Goal: Task Accomplishment & Management: Complete application form

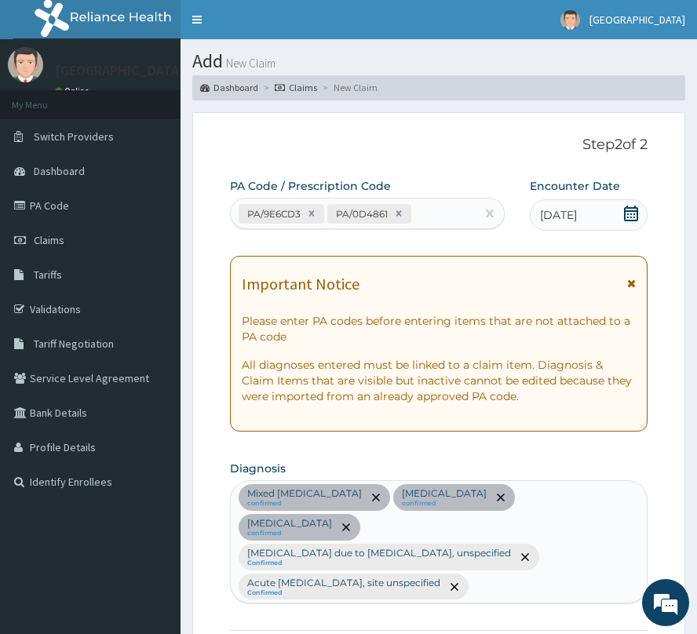
click at [437, 221] on div "PA/9E6CD3 PA/0D4861" at bounding box center [353, 214] width 245 height 26
paste input "PA/E1DB44"
type input "PA/E1DB44"
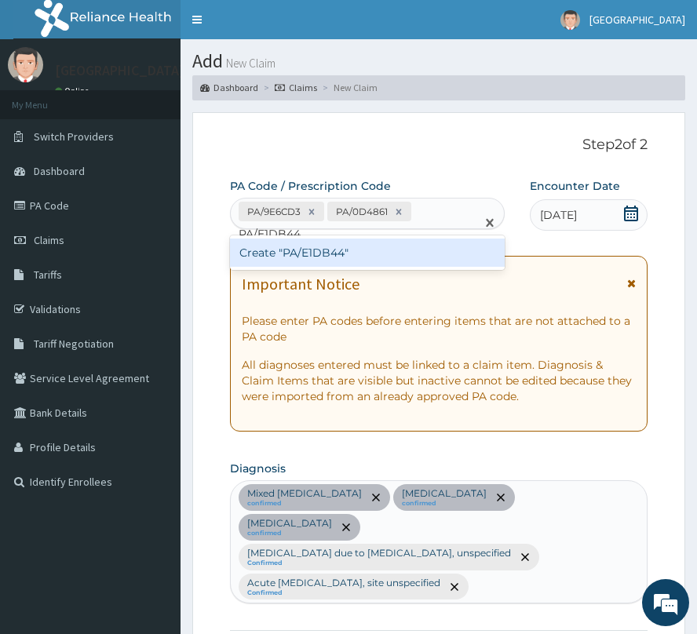
click at [348, 253] on div "Create "PA/E1DB44"" at bounding box center [367, 253] width 275 height 28
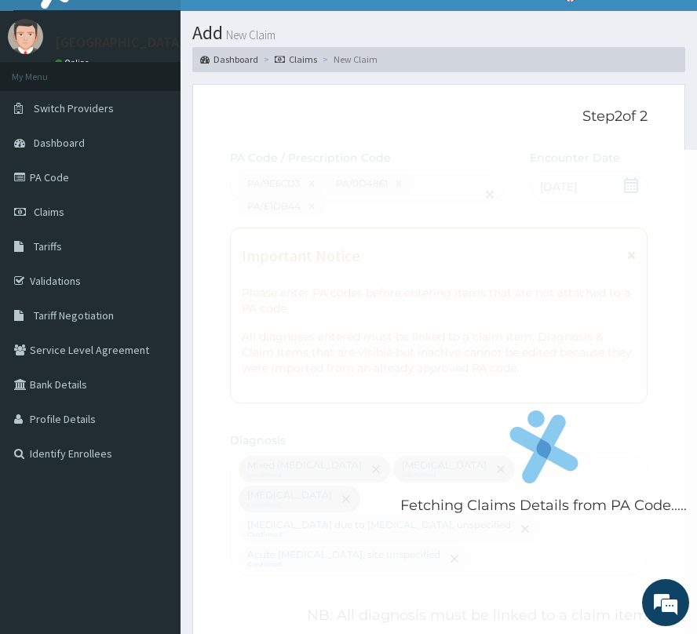
scroll to position [104, 0]
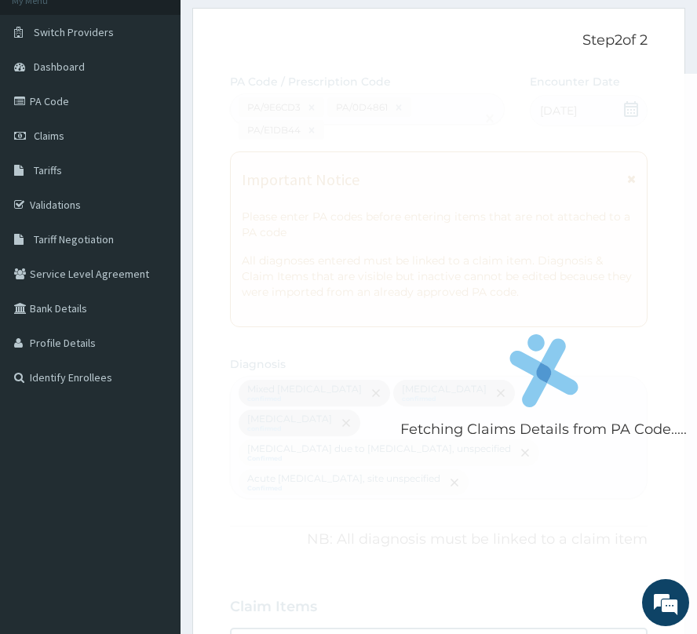
click at [366, 146] on div "Fetching Claims Details from PA Code....." at bounding box center [543, 391] width 627 height 634
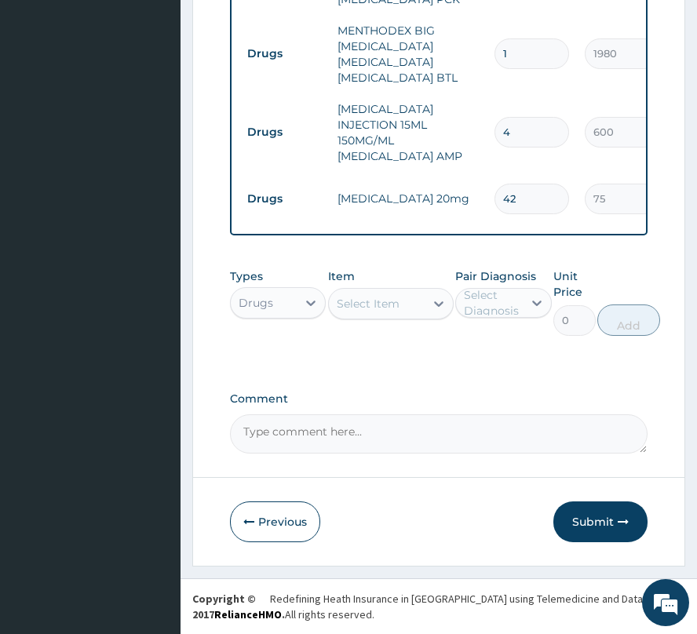
scroll to position [1289, 0]
click at [585, 526] on button "Submit" at bounding box center [600, 521] width 94 height 41
click at [592, 512] on button "Submit" at bounding box center [600, 521] width 94 height 41
click at [590, 531] on button "Submit" at bounding box center [600, 521] width 94 height 41
click at [591, 528] on button "Submit" at bounding box center [600, 521] width 94 height 41
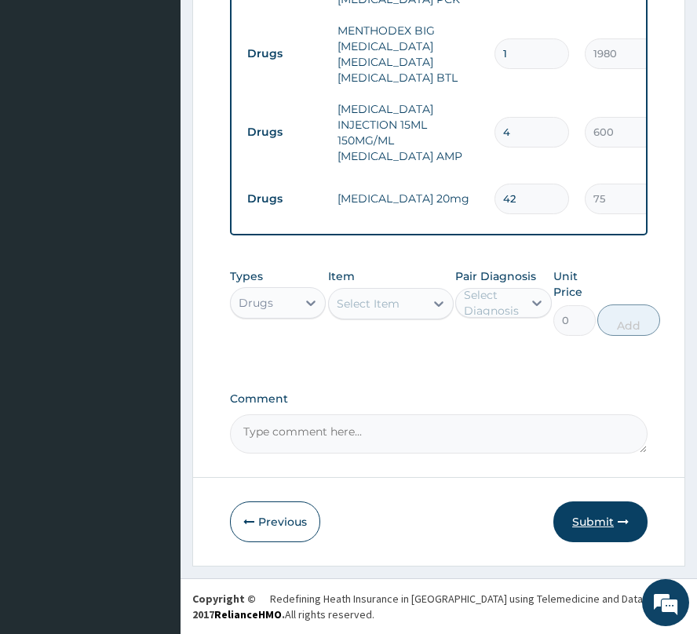
click at [588, 522] on button "Submit" at bounding box center [600, 521] width 94 height 41
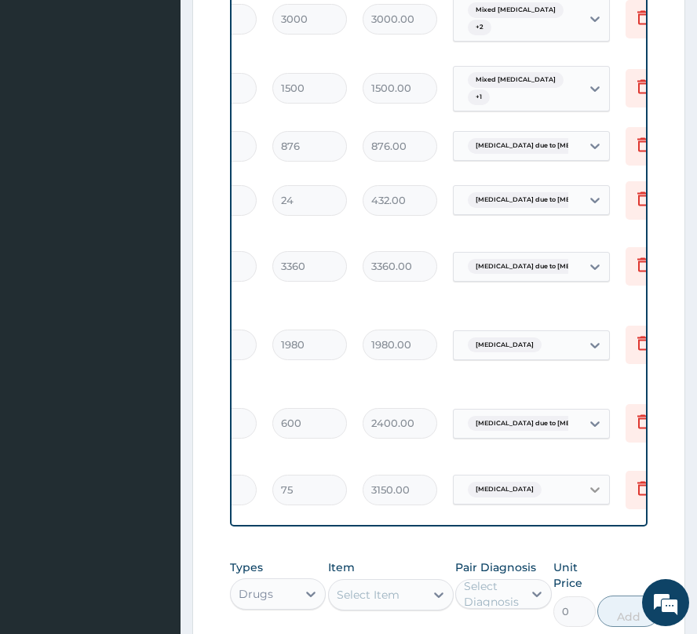
scroll to position [0, 321]
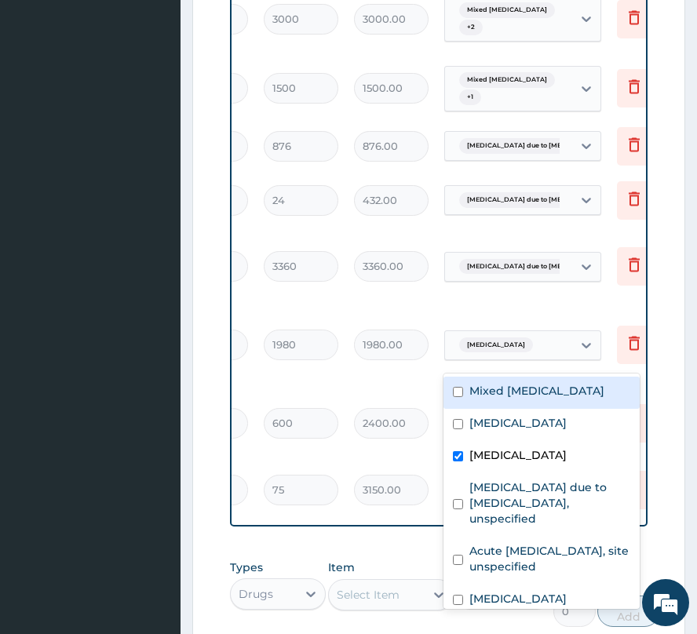
click at [569, 356] on div "Upper respiratory infection" at bounding box center [508, 345] width 127 height 27
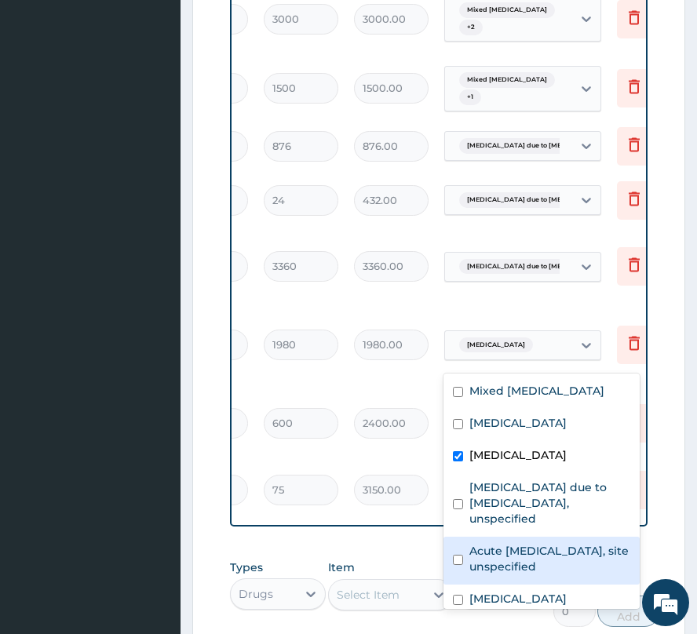
click at [540, 556] on label "Acute upper respiratory infection, site unspecified" at bounding box center [549, 558] width 161 height 31
checkbox input "true"
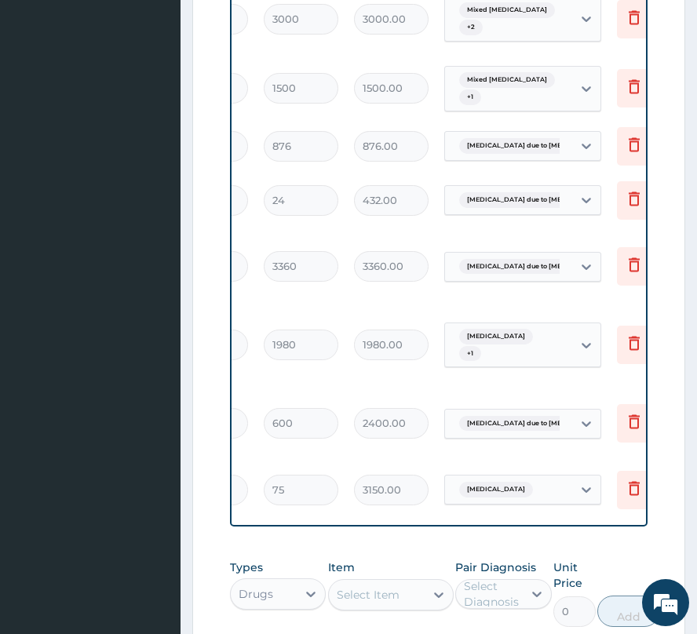
click at [367, 471] on tr "Drugs nifedipine 20mg 42 75 3150.00 Hypertensive heart disease Delete" at bounding box center [302, 490] width 769 height 54
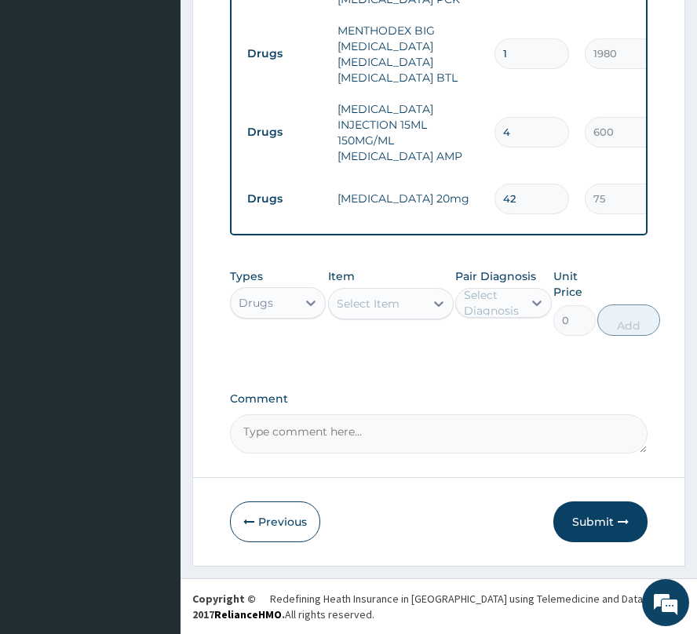
scroll to position [1289, 0]
click at [603, 525] on button "Submit" at bounding box center [600, 521] width 94 height 41
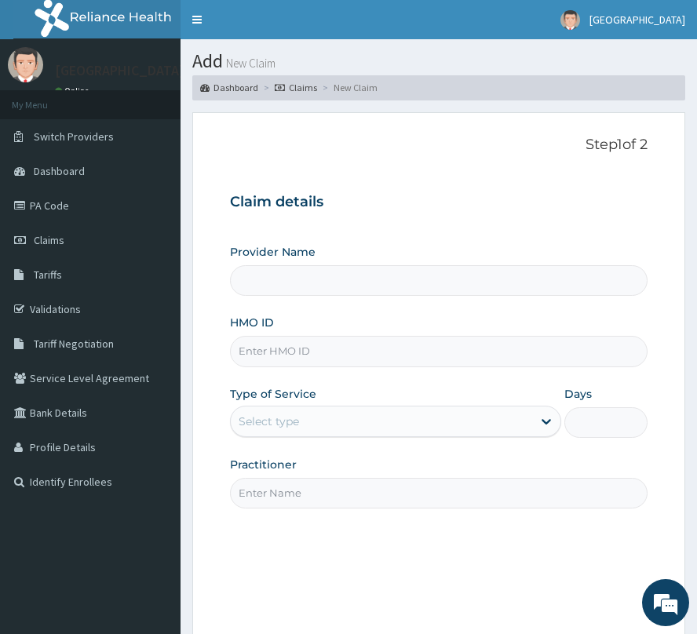
type input "[GEOGRAPHIC_DATA]"
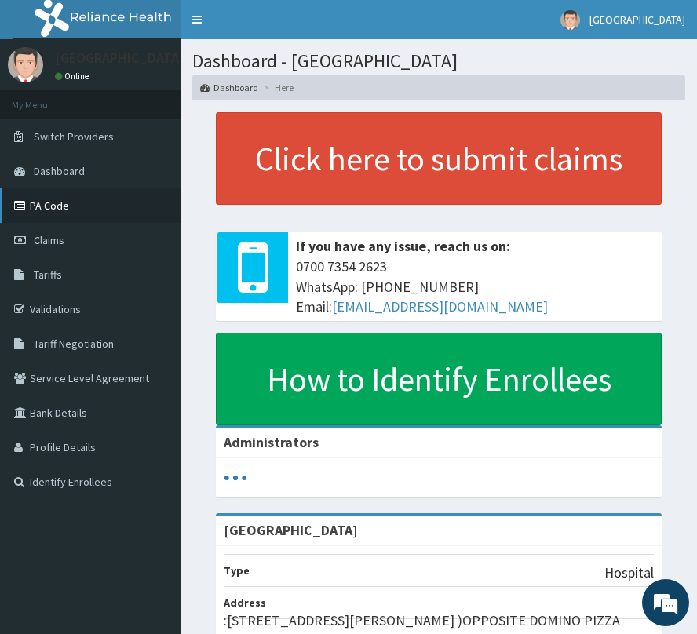
click at [49, 205] on link "PA Code" at bounding box center [90, 205] width 180 height 35
click at [48, 191] on link "PA Code" at bounding box center [90, 205] width 180 height 35
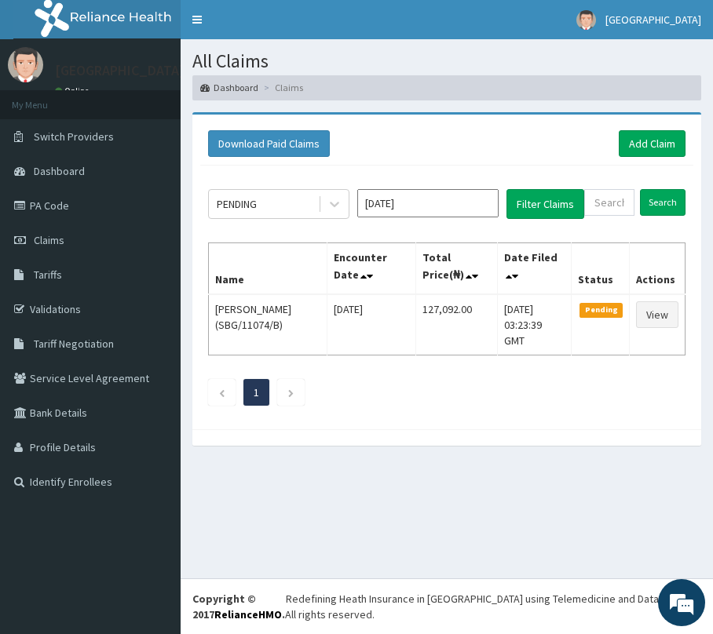
click at [422, 199] on input "[DATE]" at bounding box center [427, 203] width 141 height 28
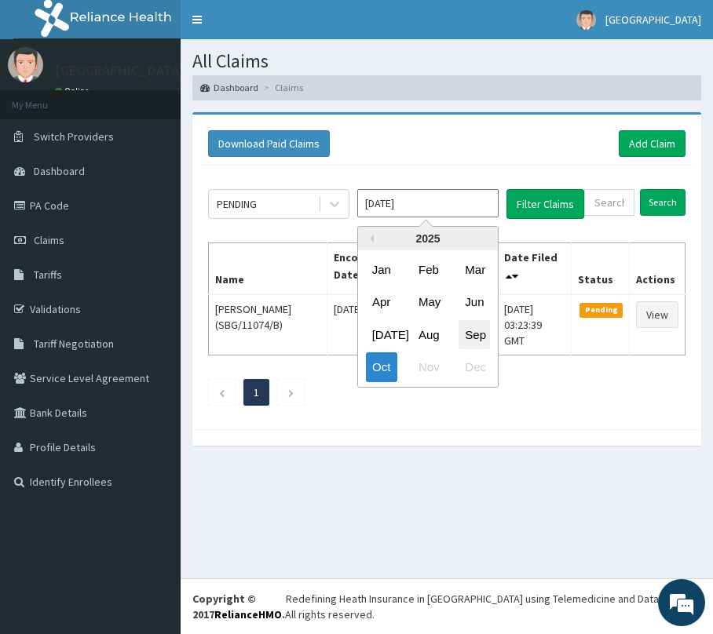
click at [485, 334] on div "Sep" at bounding box center [473, 333] width 31 height 29
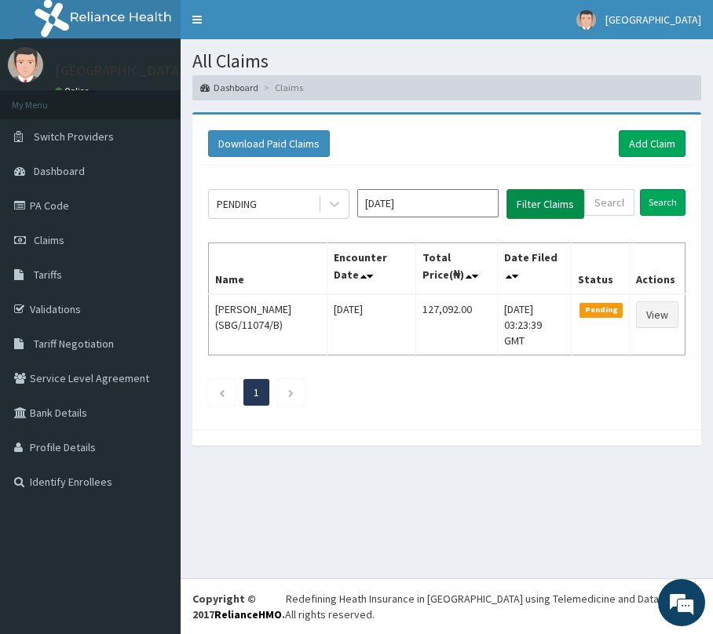
click at [540, 207] on button "Filter Claims" at bounding box center [545, 204] width 78 height 30
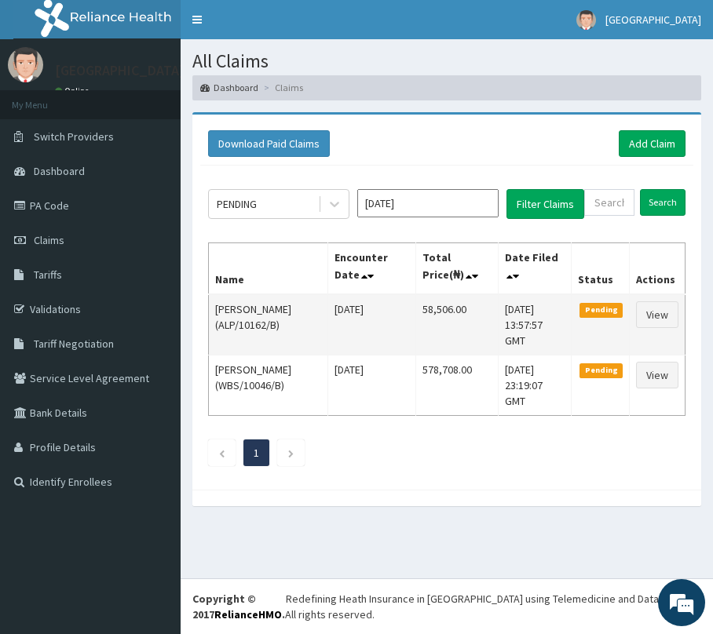
drag, startPoint x: 217, startPoint y: 311, endPoint x: 553, endPoint y: 319, distance: 336.8
click at [553, 319] on tr "[PERSON_NAME] (ALP/10162/B) [DATE] 58,506.00 [DATE] 13:57:57 GMT Pending View" at bounding box center [447, 324] width 476 height 61
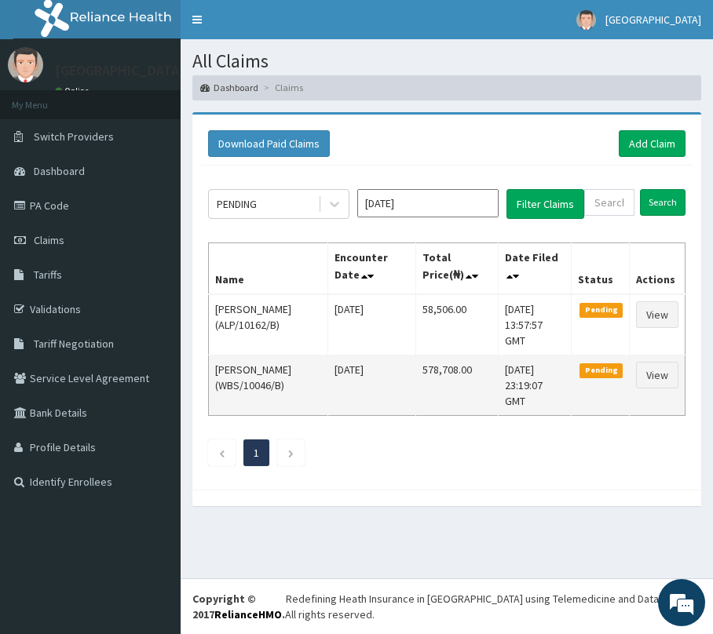
copy tr "[PERSON_NAME] (ALP/10162/B) [DATE] 58,506.00 [DATE] 13:57:57 GMT"
click at [394, 364] on td "[DATE]" at bounding box center [371, 385] width 88 height 60
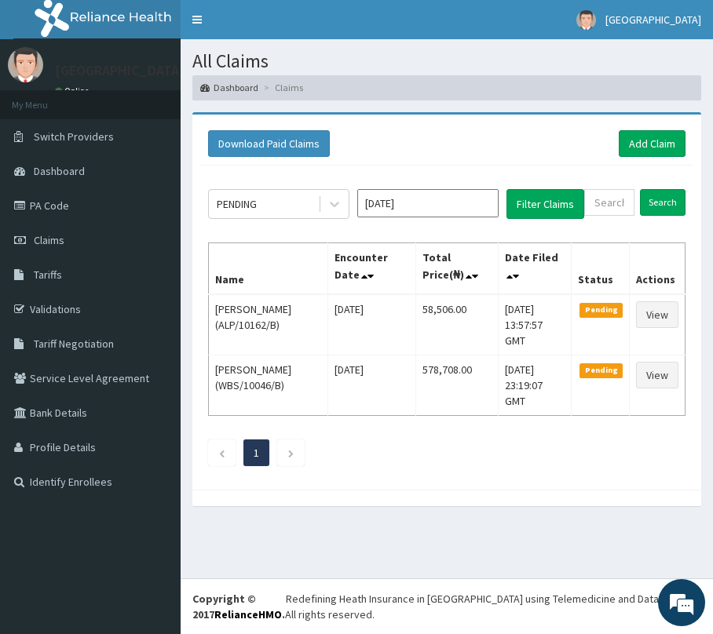
click at [469, 439] on ul "1" at bounding box center [446, 452] width 477 height 27
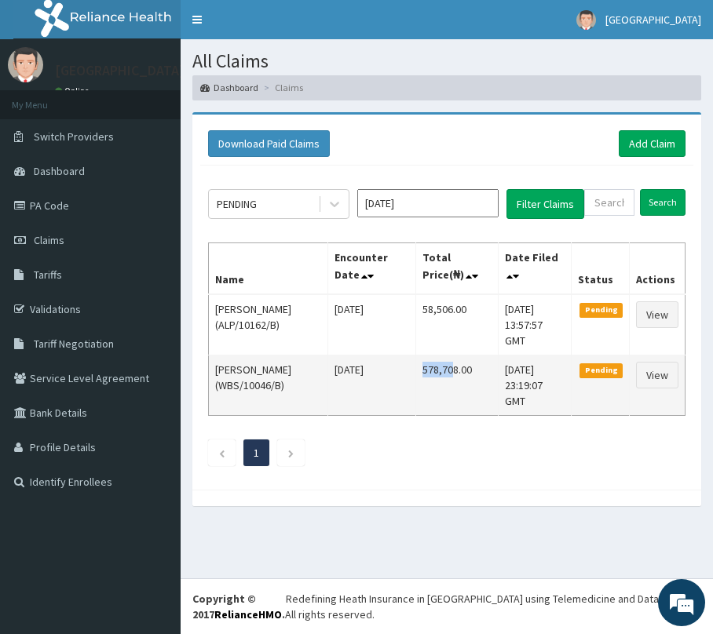
drag, startPoint x: 408, startPoint y: 356, endPoint x: 436, endPoint y: 359, distance: 28.5
click at [436, 359] on td "578,708.00" at bounding box center [457, 385] width 82 height 60
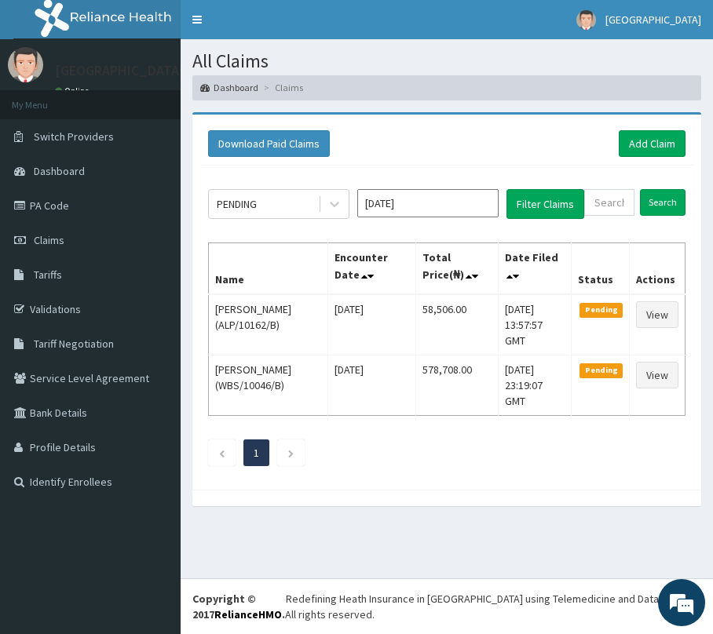
click at [457, 201] on input "[DATE]" at bounding box center [427, 203] width 141 height 28
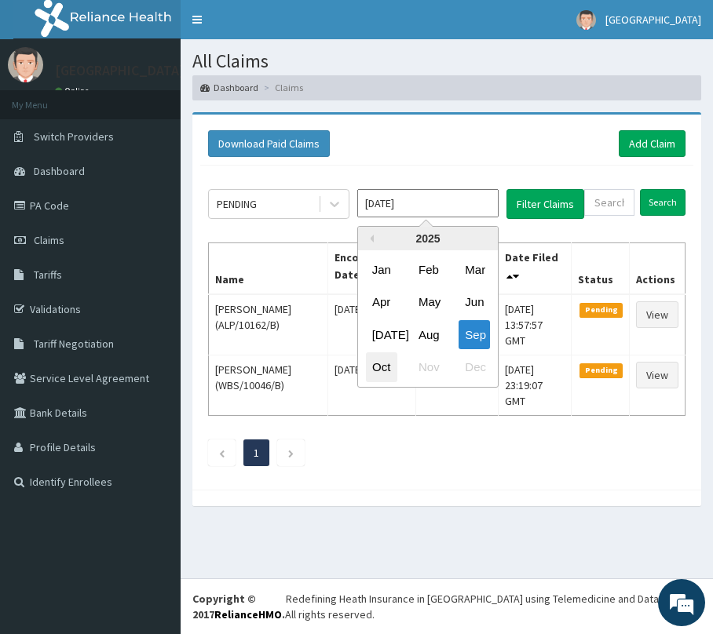
click at [380, 365] on div "Oct" at bounding box center [381, 366] width 31 height 29
type input "[DATE]"
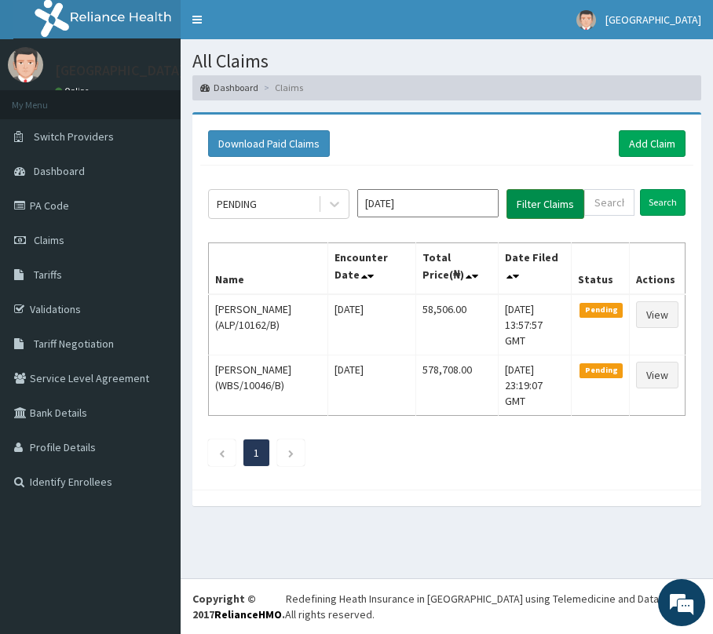
click at [560, 202] on button "Filter Claims" at bounding box center [545, 204] width 78 height 30
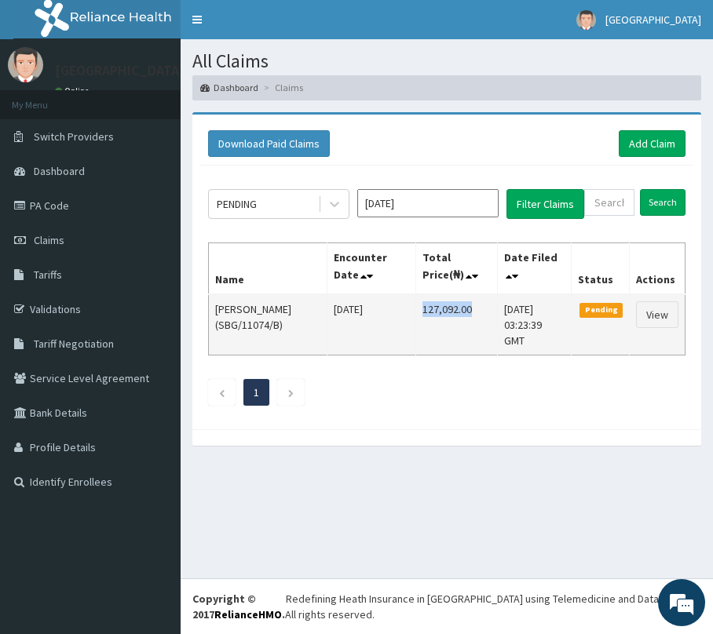
drag, startPoint x: 405, startPoint y: 308, endPoint x: 459, endPoint y: 308, distance: 54.1
click at [459, 308] on td "127,092.00" at bounding box center [456, 324] width 82 height 61
copy td "127,092.00"
